Goal: Find contact information

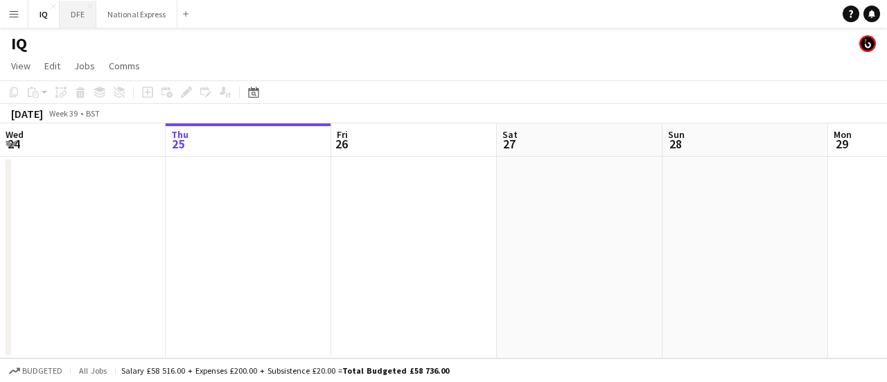
click at [76, 19] on button "DFE Close" at bounding box center [78, 14] width 37 height 27
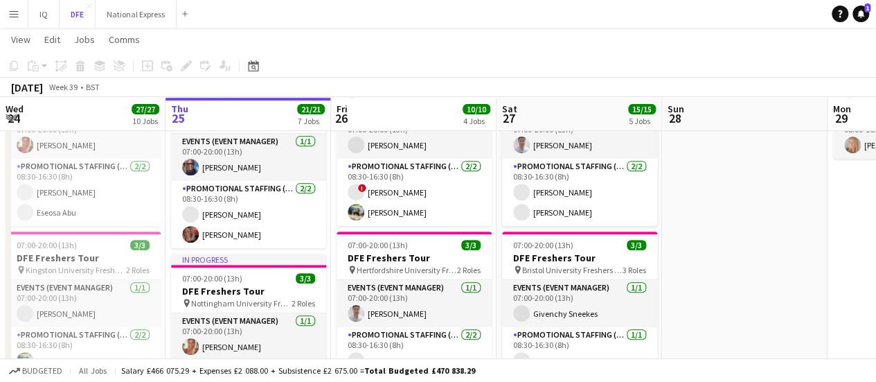
scroll to position [272, 0]
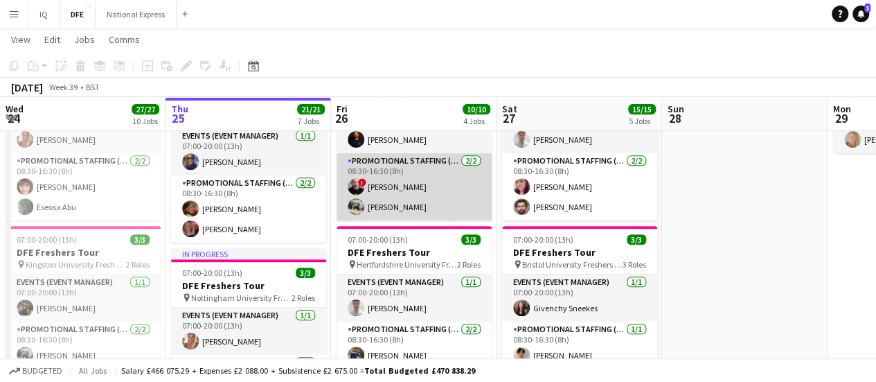
click at [384, 204] on app-card-role "Promotional Staffing (Brand Ambassadors) [DATE] 08:30-16:30 (8h) ! [PERSON_NAME…" at bounding box center [414, 186] width 155 height 67
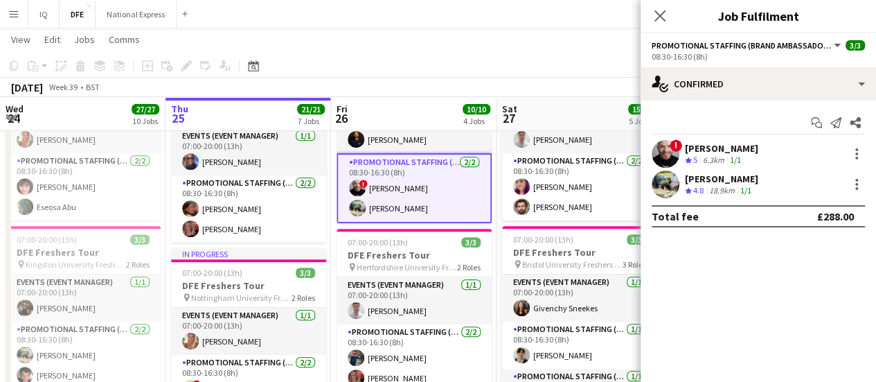
click at [787, 199] on app-confirmed-crew "! [PERSON_NAME] Crew rating 5 6.3km 1/1 [PERSON_NAME] Crew rating 4.8 18.9km 1/…" at bounding box center [759, 183] width 236 height 87
click at [765, 188] on div "[PERSON_NAME] Crew rating 4.8 18.9km 1/1" at bounding box center [759, 184] width 236 height 28
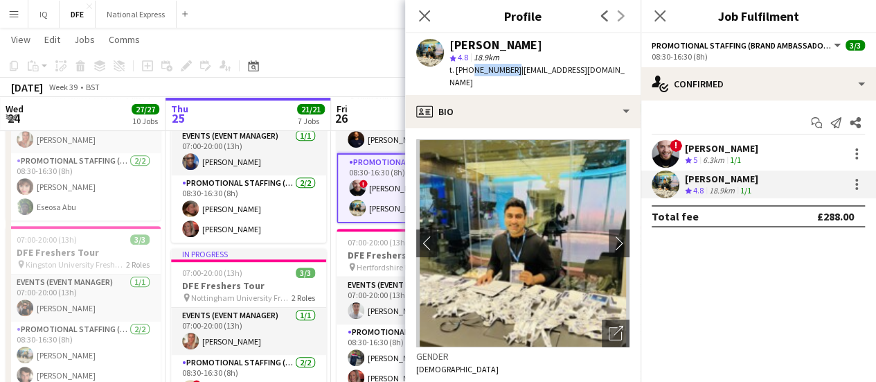
drag, startPoint x: 468, startPoint y: 71, endPoint x: 508, endPoint y: 73, distance: 40.3
click at [508, 73] on span "t. [PHONE_NUMBER]" at bounding box center [486, 69] width 72 height 10
copy span "7900291391"
